Goal: Task Accomplishment & Management: Complete application form

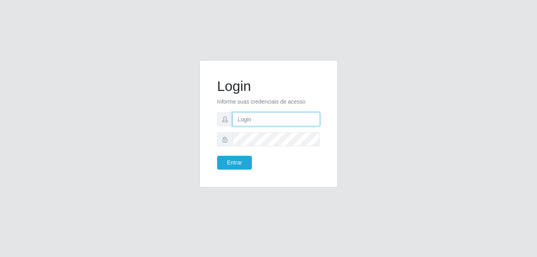
click at [244, 118] on input "text" at bounding box center [275, 119] width 87 height 14
type input "LucasBemais@B09"
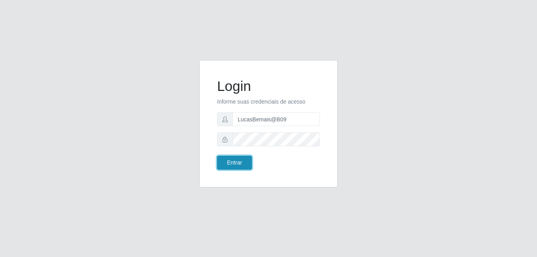
click at [245, 162] on button "Entrar" at bounding box center [234, 163] width 35 height 14
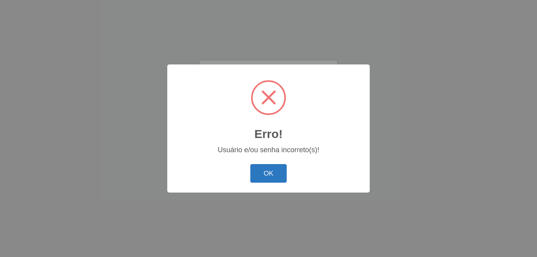
click at [272, 173] on button "OK" at bounding box center [268, 173] width 37 height 19
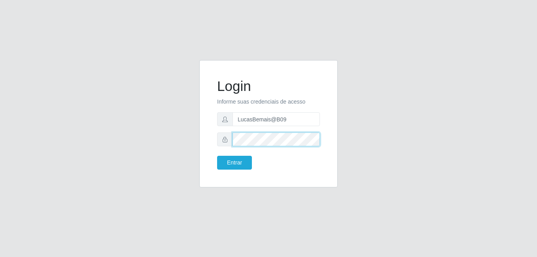
click at [185, 128] on div "Login Informe suas credenciais de acesso LucasBemais@B09 Entrar" at bounding box center [268, 128] width 451 height 137
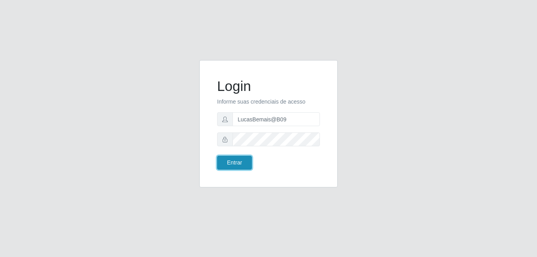
click at [247, 163] on button "Entrar" at bounding box center [234, 163] width 35 height 14
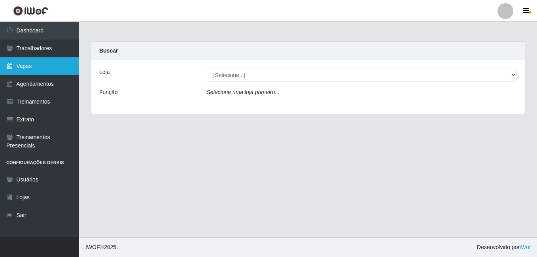
click at [71, 70] on link "Vagas" at bounding box center [39, 66] width 79 height 18
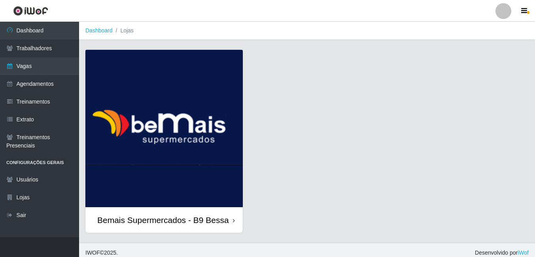
click at [118, 83] on img at bounding box center [163, 128] width 157 height 157
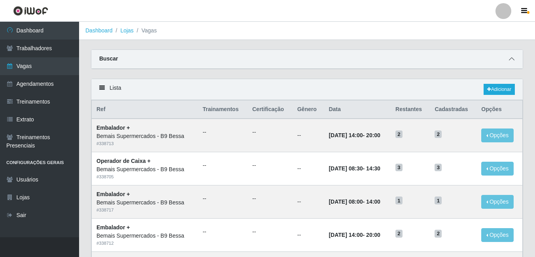
click at [512, 63] on span at bounding box center [511, 59] width 9 height 9
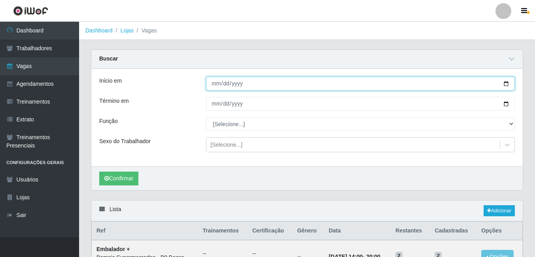
click at [505, 83] on input "Início em" at bounding box center [360, 84] width 309 height 14
type input "[DATE]"
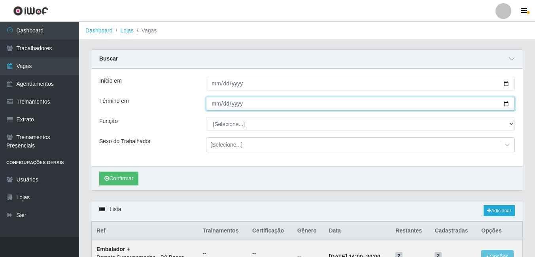
click at [506, 106] on input "Término em" at bounding box center [360, 104] width 309 height 14
type input "[DATE]"
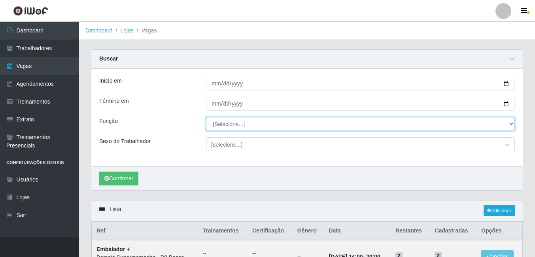
click at [224, 125] on select "[Selecione...] ASG ASG + ASG ++ Auxiliar de Estoque Auxiliar de [GEOGRAPHIC_DAT…" at bounding box center [360, 124] width 309 height 14
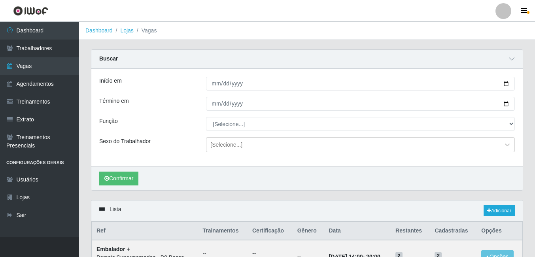
click at [166, 120] on div "Função" at bounding box center [146, 124] width 107 height 14
click at [124, 181] on button "Confirmar" at bounding box center [118, 179] width 39 height 14
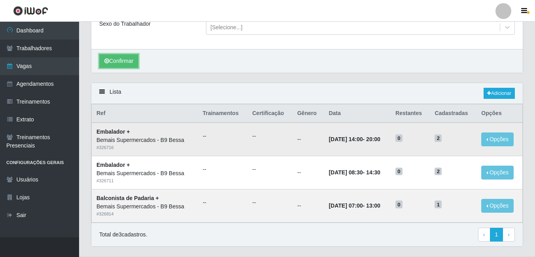
scroll to position [119, 0]
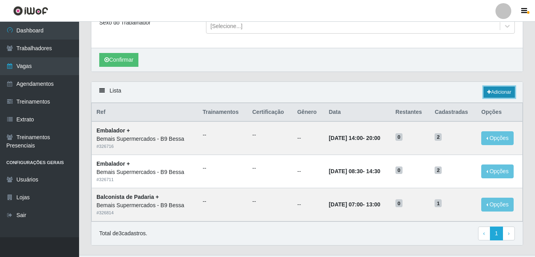
click at [505, 91] on link "Adicionar" at bounding box center [498, 92] width 31 height 11
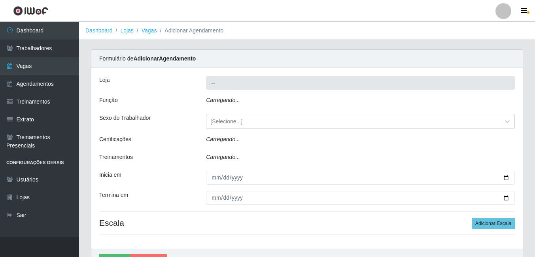
type input "Bemais Supermercados - B9 Bessa"
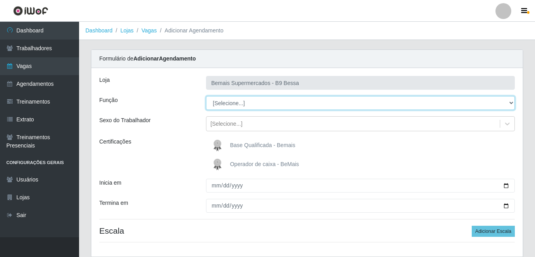
click at [233, 103] on select "[Selecione...] ASG ASG + ASG ++ Auxiliar de Estoque Auxiliar de [GEOGRAPHIC_DAT…" at bounding box center [360, 103] width 309 height 14
select select "72"
click at [206, 96] on select "[Selecione...] ASG ASG + ASG ++ Auxiliar de Estoque Auxiliar de [GEOGRAPHIC_DAT…" at bounding box center [360, 103] width 309 height 14
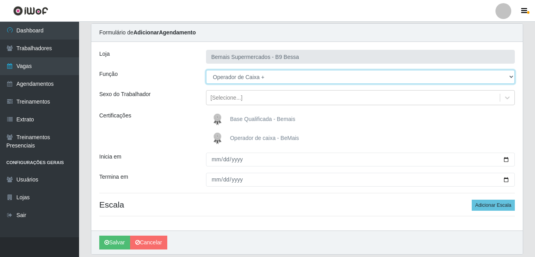
scroll to position [40, 0]
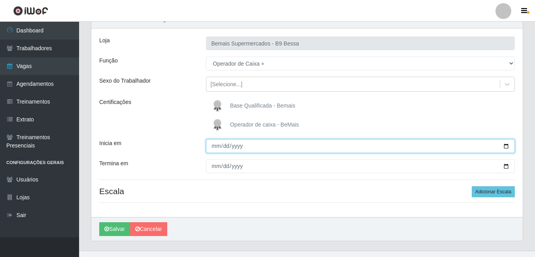
click at [505, 147] on input "Inicia em" at bounding box center [360, 146] width 309 height 14
type input "[DATE]"
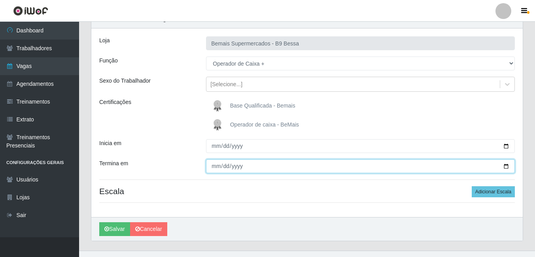
click at [508, 169] on input "Termina em" at bounding box center [360, 166] width 309 height 14
type input "[DATE]"
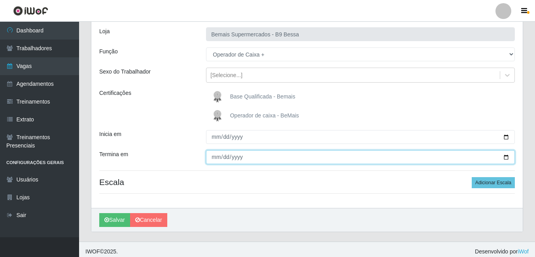
scroll to position [53, 0]
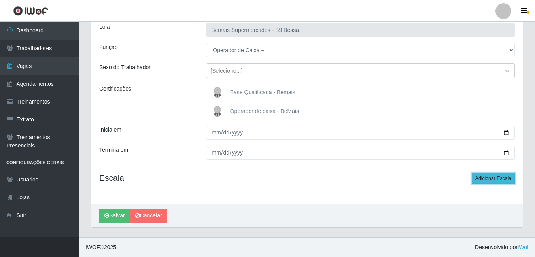
click at [495, 181] on button "Adicionar Escala" at bounding box center [493, 178] width 43 height 11
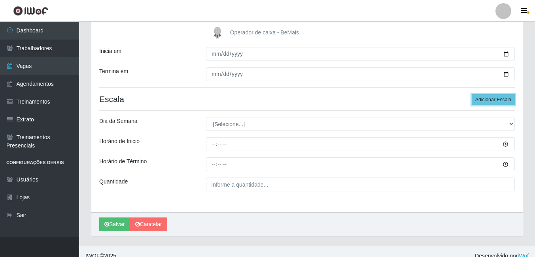
scroll to position [132, 0]
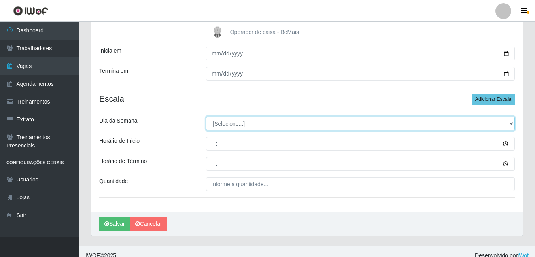
click at [228, 123] on select "[Selecione...] Segunda Terça Quarta Quinta Sexta Sábado Domingo" at bounding box center [360, 124] width 309 height 14
select select "0"
click at [206, 117] on select "[Selecione...] Segunda Terça Quarta Quinta Sexta Sábado Domingo" at bounding box center [360, 124] width 309 height 14
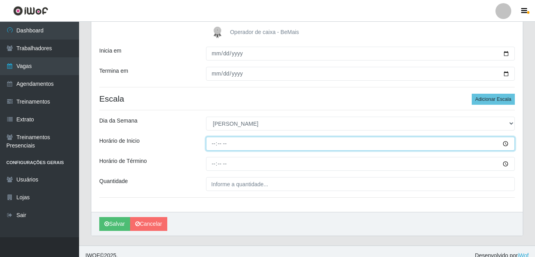
click at [210, 146] on input "Horário de Inicio" at bounding box center [360, 144] width 309 height 14
type input "08:30"
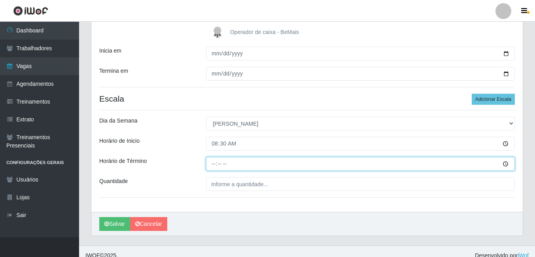
click at [210, 165] on input "Horário de Término" at bounding box center [360, 164] width 309 height 14
type input "14:30"
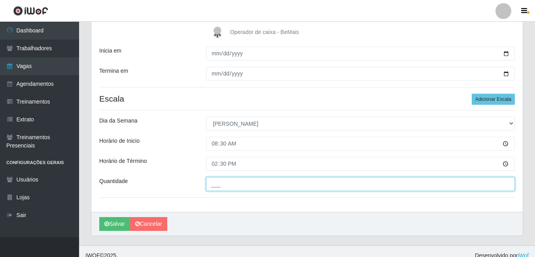
click at [217, 181] on input "___" at bounding box center [360, 184] width 309 height 14
type input "4__"
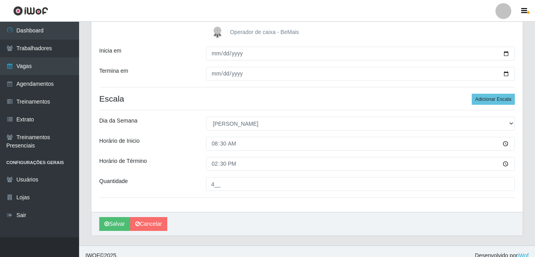
click at [189, 178] on div "Quantidade" at bounding box center [146, 184] width 107 height 14
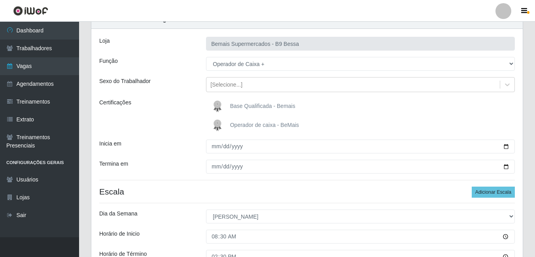
scroll to position [140, 0]
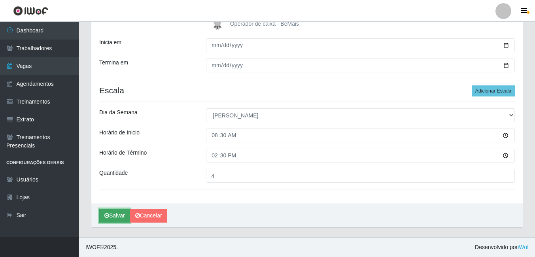
click at [113, 214] on button "Salvar" at bounding box center [114, 216] width 31 height 14
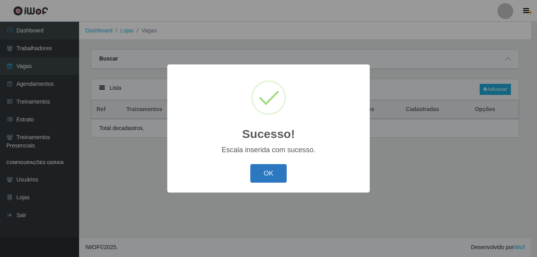
click at [267, 172] on button "OK" at bounding box center [268, 173] width 37 height 19
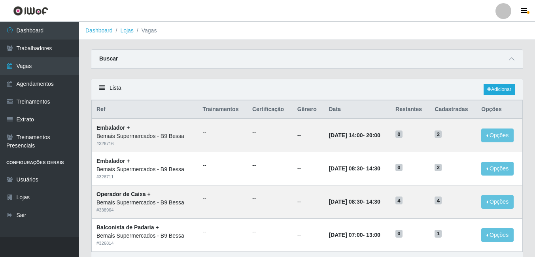
click at [519, 63] on div "Buscar" at bounding box center [306, 59] width 431 height 19
click at [514, 60] on icon at bounding box center [512, 59] width 6 height 6
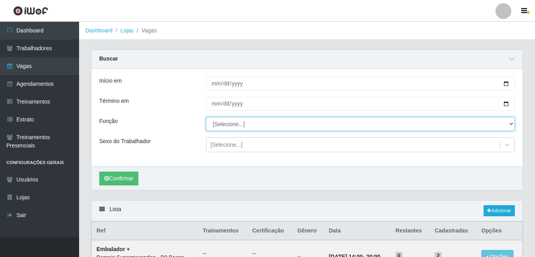
click at [234, 122] on select "[Selecione...] ASG ASG + ASG ++ Auxiliar de Estoque Auxiliar de [GEOGRAPHIC_DAT…" at bounding box center [360, 124] width 309 height 14
click at [206, 117] on select "[Selecione...] ASG ASG + ASG ++ Auxiliar de Estoque Auxiliar de [GEOGRAPHIC_DAT…" at bounding box center [360, 124] width 309 height 14
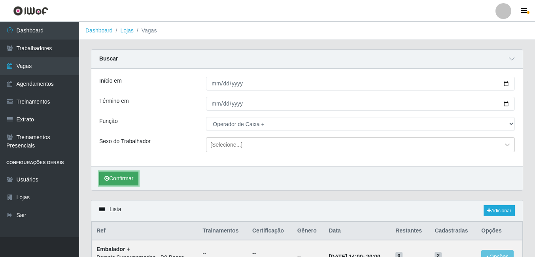
click at [125, 176] on button "Confirmar" at bounding box center [118, 179] width 39 height 14
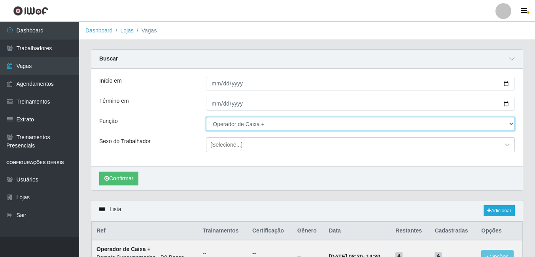
click at [262, 123] on select "[Selecione...] ASG ASG + ASG ++ Auxiliar de Estoque Auxiliar de [GEOGRAPHIC_DAT…" at bounding box center [360, 124] width 309 height 14
select select "1"
click at [206, 117] on select "[Selecione...] ASG ASG + ASG ++ Auxiliar de Estoque Auxiliar de [GEOGRAPHIC_DAT…" at bounding box center [360, 124] width 309 height 14
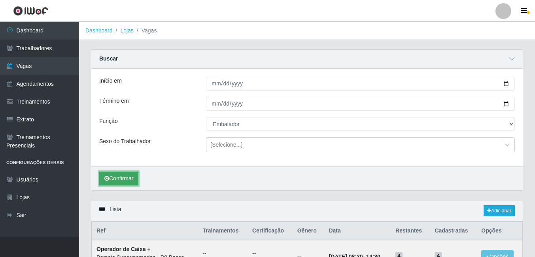
click at [127, 180] on button "Confirmar" at bounding box center [118, 179] width 39 height 14
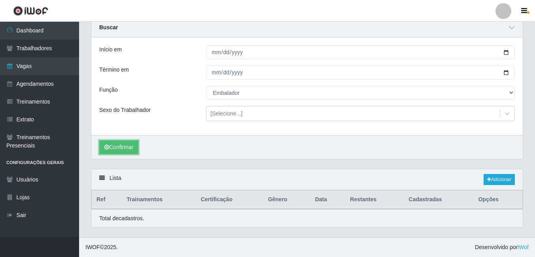
scroll to position [32, 0]
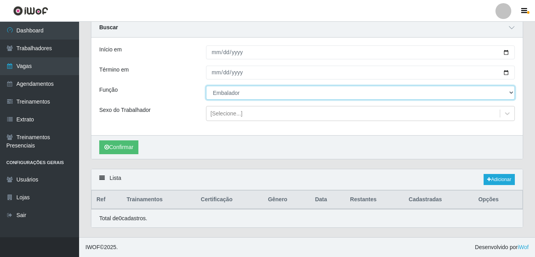
click at [249, 91] on select "[Selecione...] ASG ASG + ASG ++ Auxiliar de Estoque Auxiliar de [GEOGRAPHIC_DAT…" at bounding box center [360, 93] width 309 height 14
drag, startPoint x: 352, startPoint y: 86, endPoint x: 329, endPoint y: 91, distance: 23.7
click at [351, 86] on select "[Selecione...] ASG ASG + ASG ++ Auxiliar de Estoque Auxiliar de [GEOGRAPHIC_DAT…" at bounding box center [360, 93] width 309 height 14
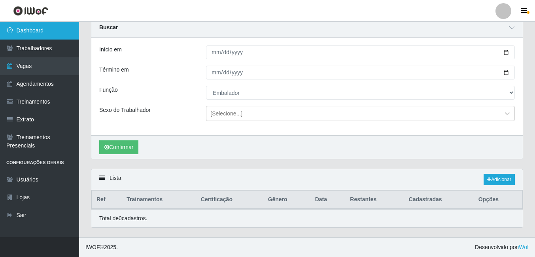
click at [50, 29] on link "Dashboard" at bounding box center [39, 31] width 79 height 18
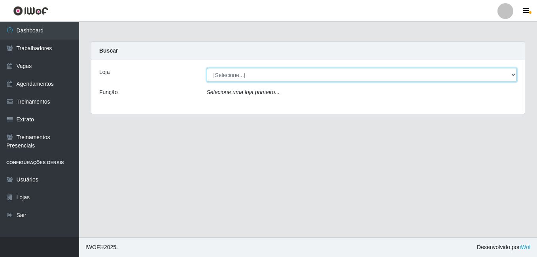
click at [416, 76] on select "[Selecione...] Bemais Supermercados - B9 Bessa" at bounding box center [362, 75] width 310 height 14
select select "410"
click at [207, 68] on select "[Selecione...] Bemais Supermercados - B9 Bessa" at bounding box center [362, 75] width 310 height 14
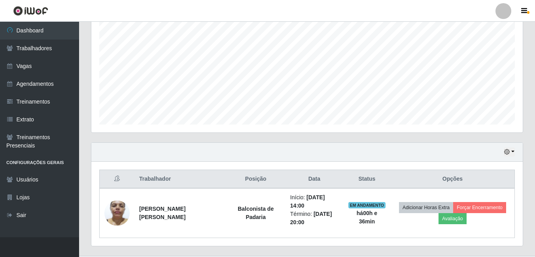
scroll to position [177, 0]
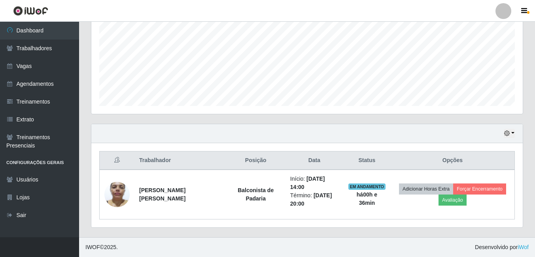
click at [512, 128] on div "Hoje 1 dia 3 dias 1 Semana Não encerrados" at bounding box center [306, 133] width 431 height 19
click at [509, 133] on icon "button" at bounding box center [507, 133] width 6 height 6
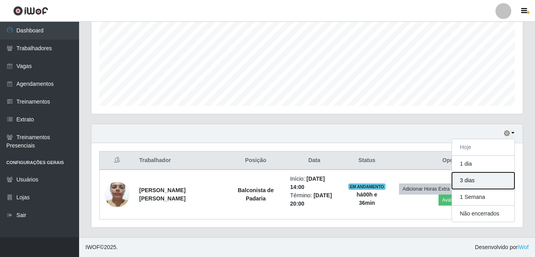
click at [480, 185] on button "3 dias" at bounding box center [483, 180] width 62 height 17
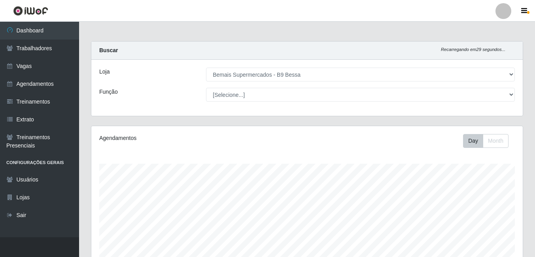
scroll to position [0, 0]
click at [54, 66] on link "Vagas" at bounding box center [39, 66] width 79 height 18
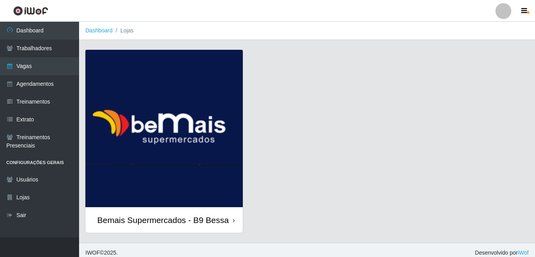
click at [147, 92] on img at bounding box center [163, 128] width 157 height 157
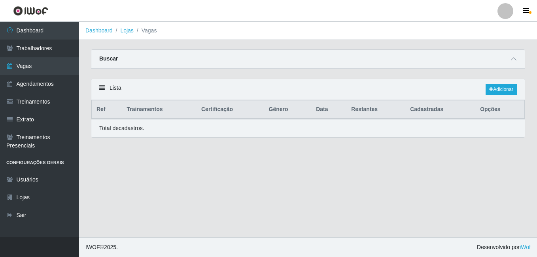
click at [511, 65] on div "Buscar" at bounding box center [307, 59] width 433 height 19
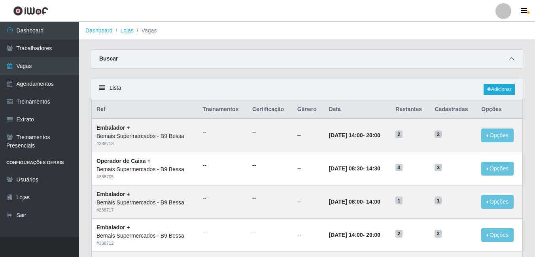
click at [512, 62] on icon at bounding box center [512, 59] width 6 height 6
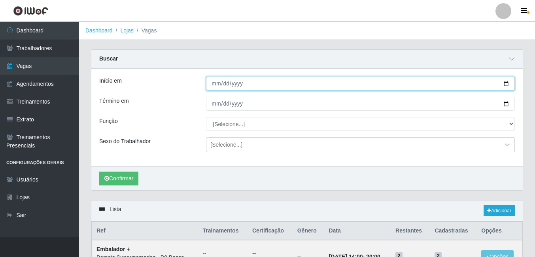
drag, startPoint x: 254, startPoint y: 90, endPoint x: 261, endPoint y: 84, distance: 9.0
click at [254, 89] on input "Início em" at bounding box center [360, 84] width 309 height 14
click at [315, 80] on input "Início em" at bounding box center [360, 84] width 309 height 14
click at [315, 79] on input "Início em" at bounding box center [360, 84] width 309 height 14
